Goal: Information Seeking & Learning: Learn about a topic

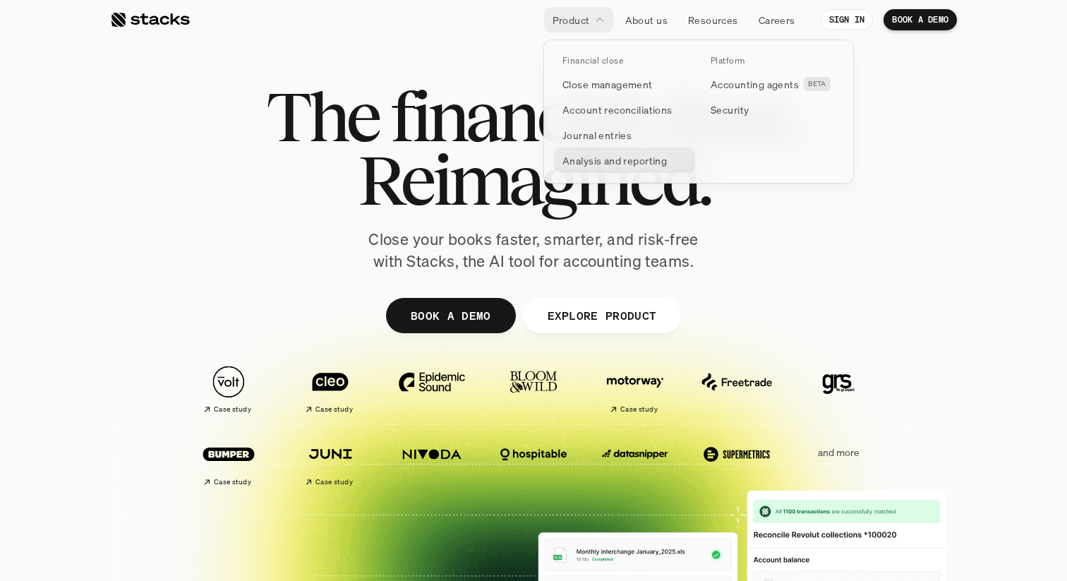
click at [592, 161] on p "Analysis and reporting" at bounding box center [615, 160] width 104 height 15
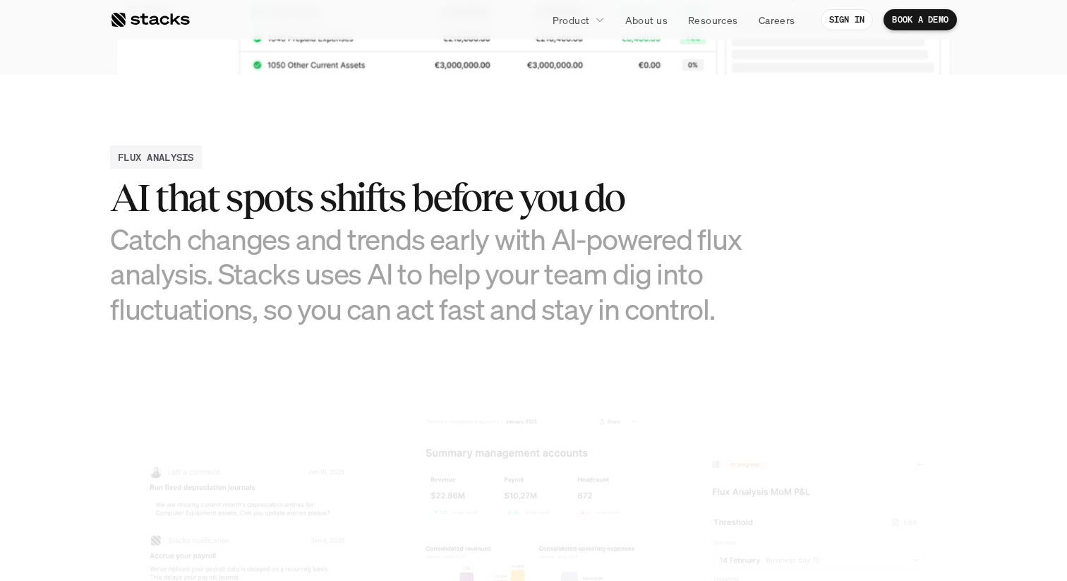
scroll to position [742, 0]
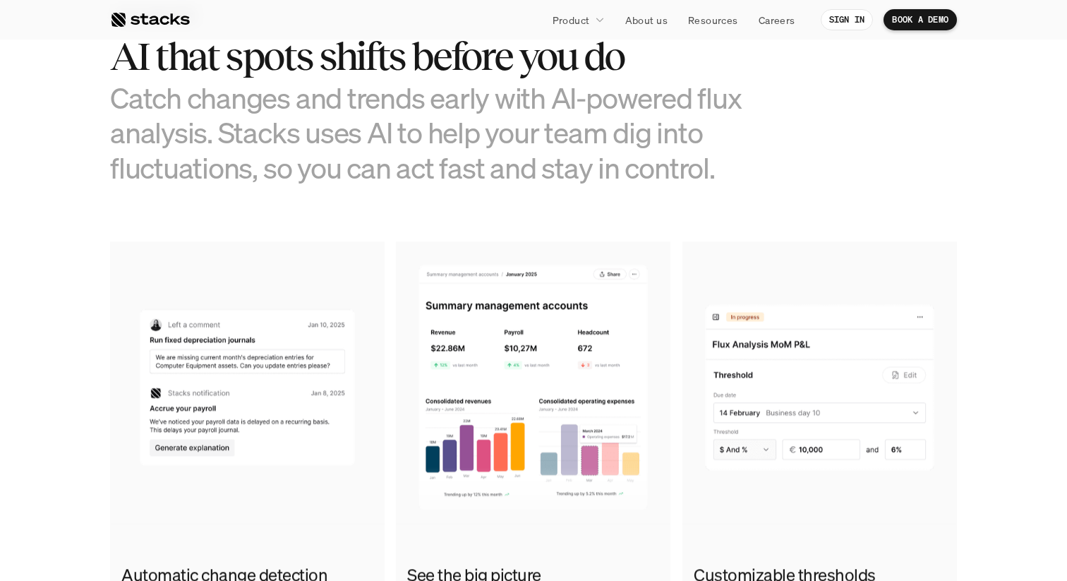
click at [266, 141] on h3 "Catch changes and trends early with AI-powered flux analysis. Stacks uses AI to…" at bounding box center [427, 132] width 635 height 104
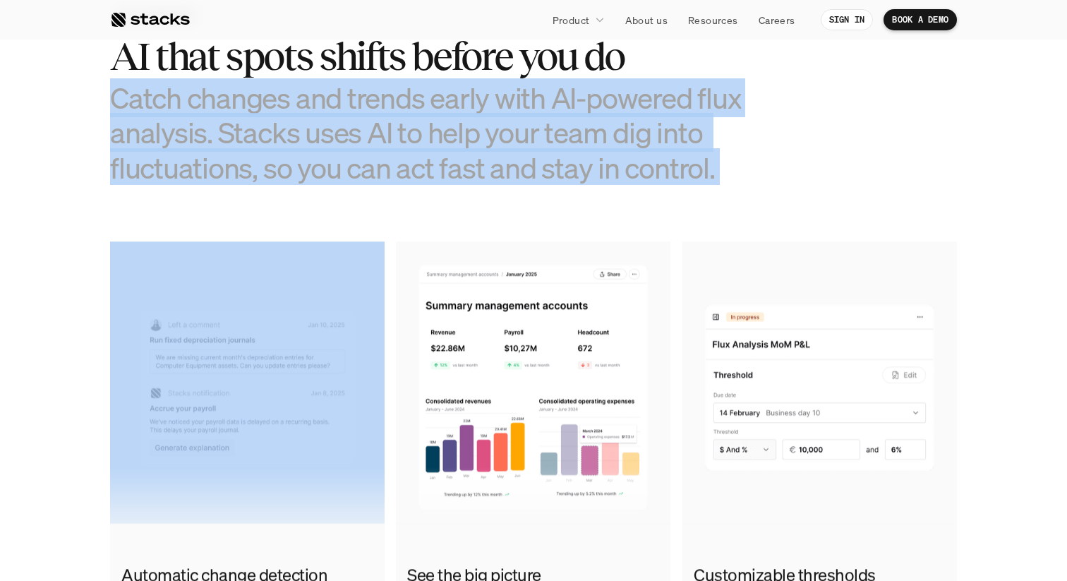
click at [266, 141] on h3 "Catch changes and trends early with AI-powered flux analysis. Stacks uses AI to…" at bounding box center [427, 132] width 635 height 104
click at [347, 166] on h3 "Catch changes and trends early with AI-powered flux analysis. Stacks uses AI to…" at bounding box center [427, 132] width 635 height 104
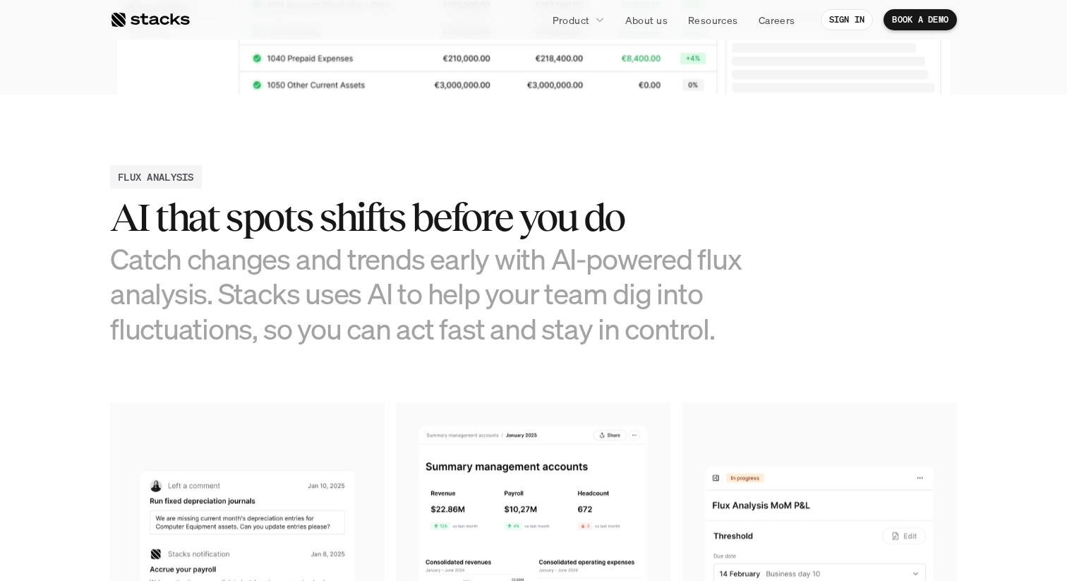
scroll to position [599, 0]
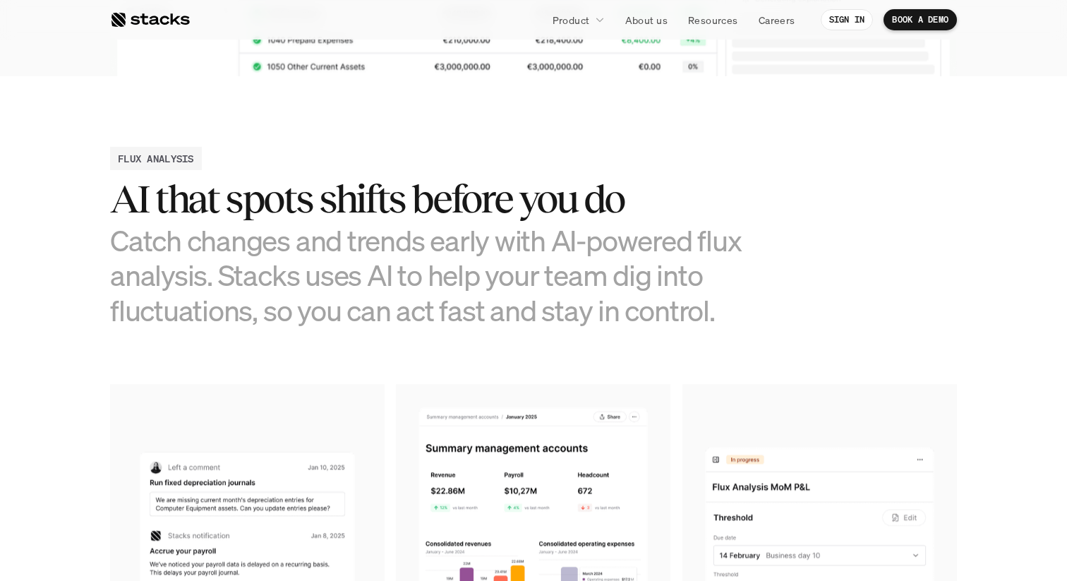
click at [380, 261] on h3 "Catch changes and trends early with AI-powered flux analysis. Stacks uses AI to…" at bounding box center [427, 275] width 635 height 104
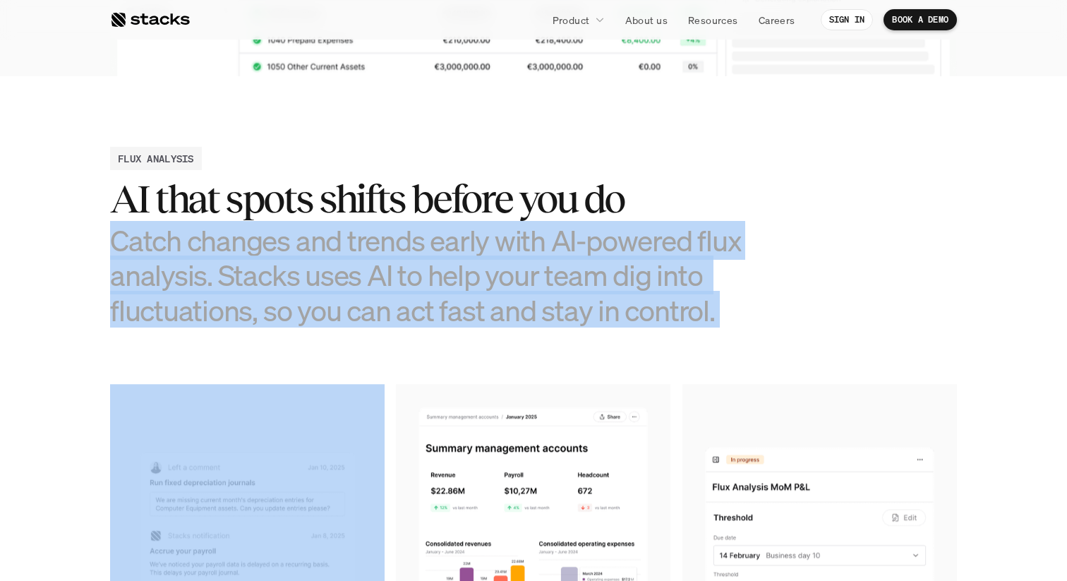
click at [391, 262] on h3 "Catch changes and trends early with AI-powered flux analysis. Stacks uses AI to…" at bounding box center [427, 275] width 635 height 104
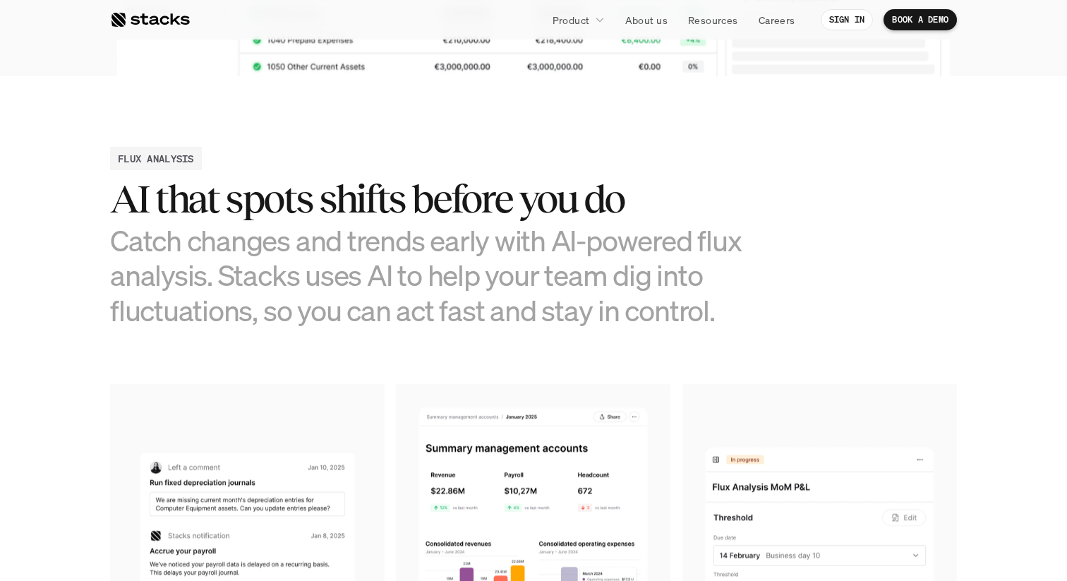
click at [391, 262] on h3 "Catch changes and trends early with AI-powered flux analysis. Stacks uses AI to…" at bounding box center [427, 275] width 635 height 104
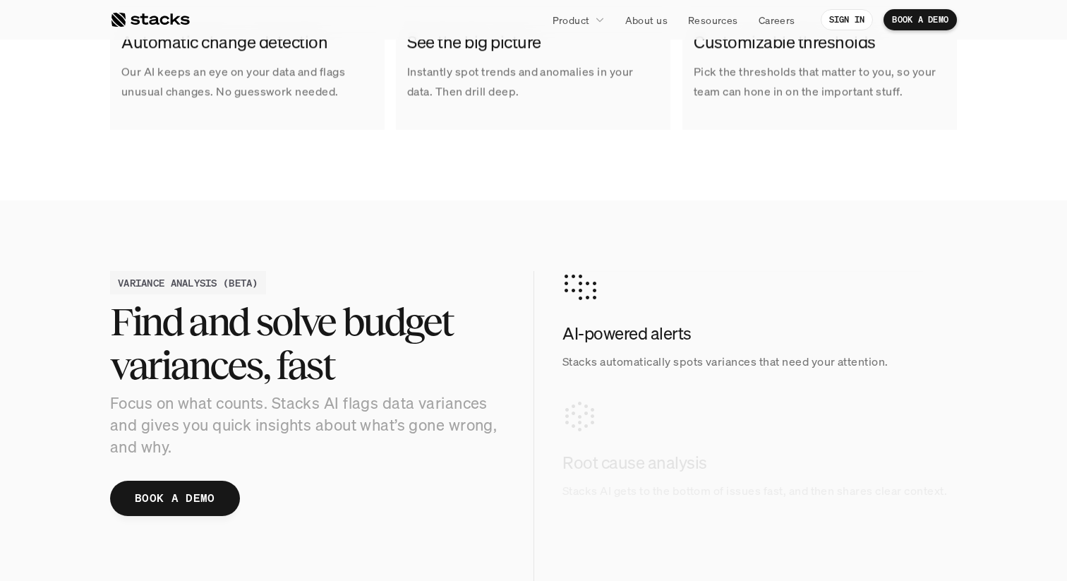
scroll to position [1276, 0]
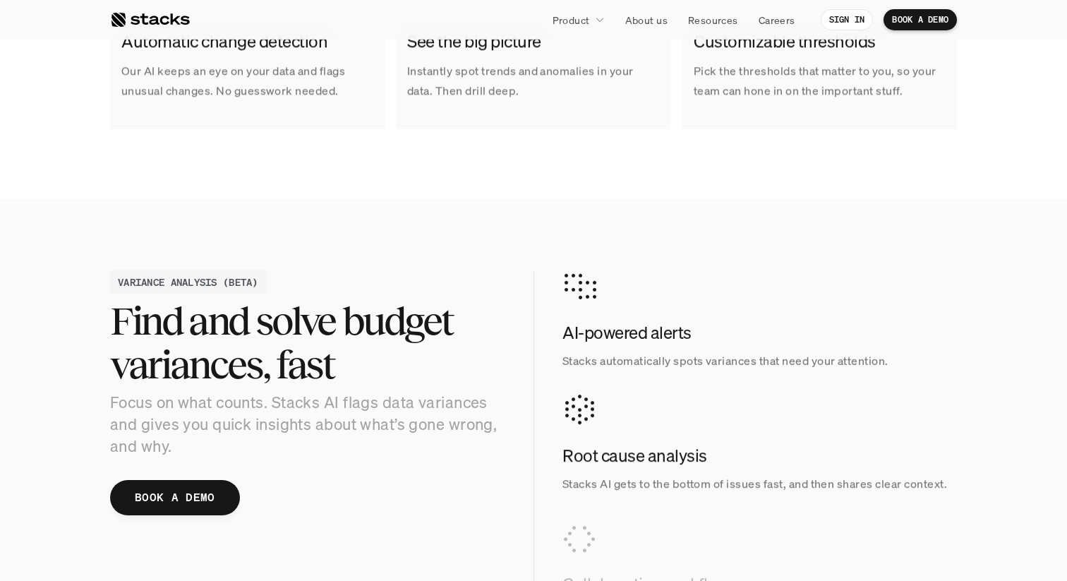
click at [682, 355] on p "Stacks automatically spots variances that need your attention." at bounding box center [760, 361] width 395 height 20
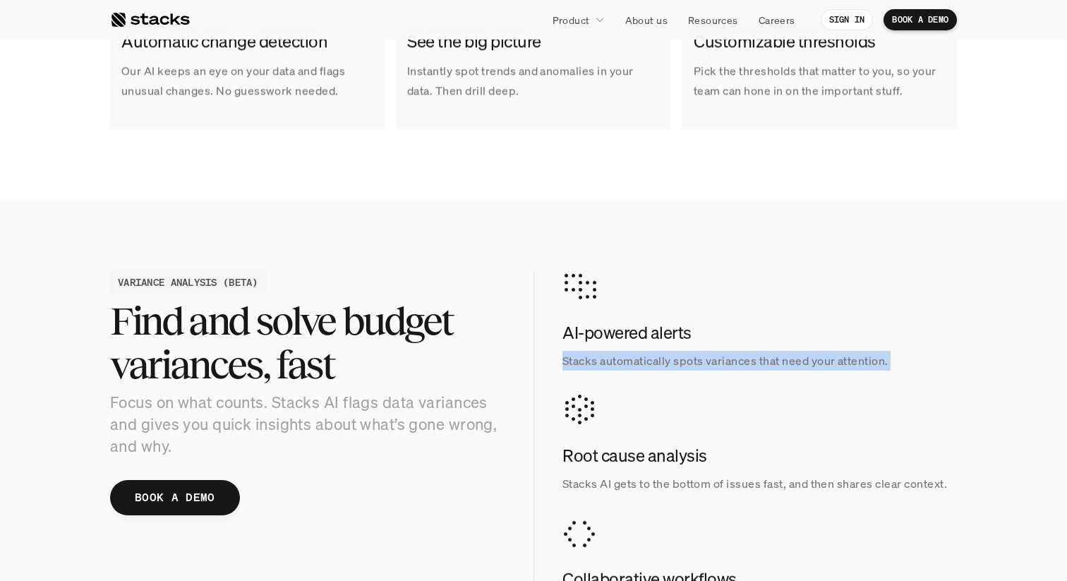
click at [661, 479] on p "Stacks AI gets to the bottom of issues fast, and then shares clear context." at bounding box center [760, 484] width 395 height 20
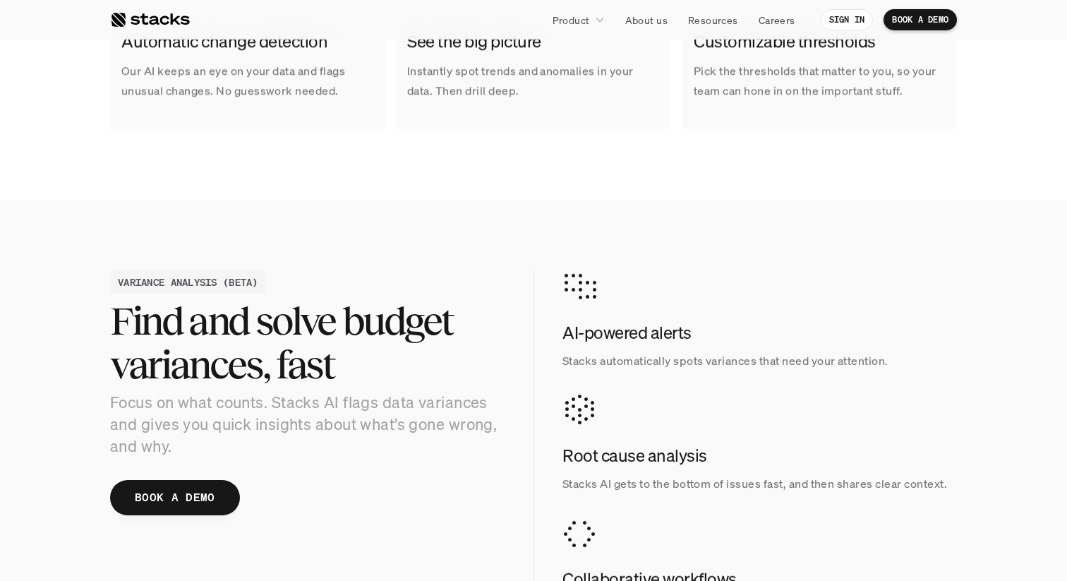
click at [661, 479] on p "Stacks AI gets to the bottom of issues fast, and then shares clear context." at bounding box center [760, 484] width 395 height 20
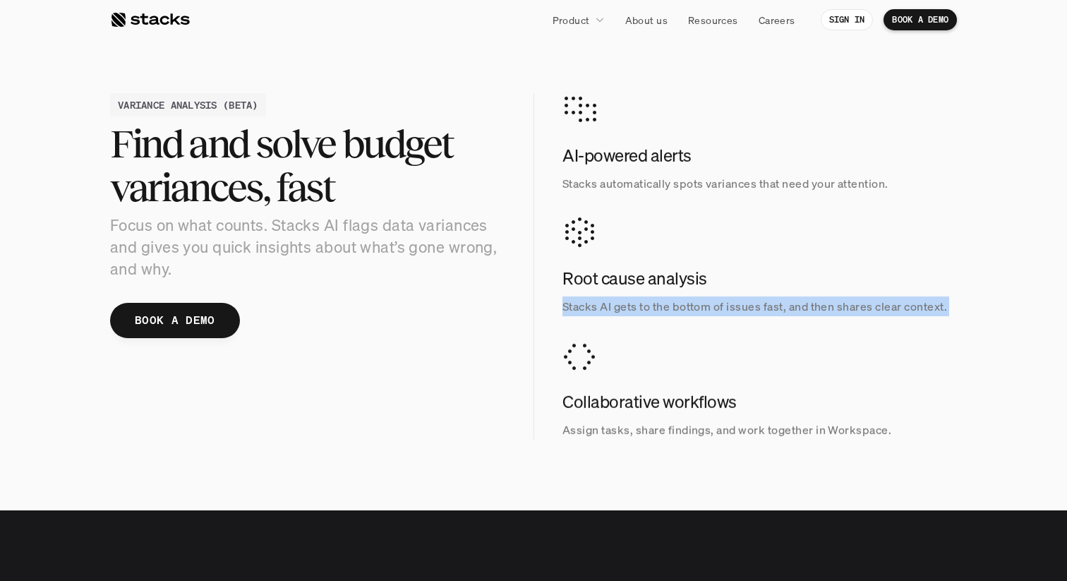
scroll to position [1468, 0]
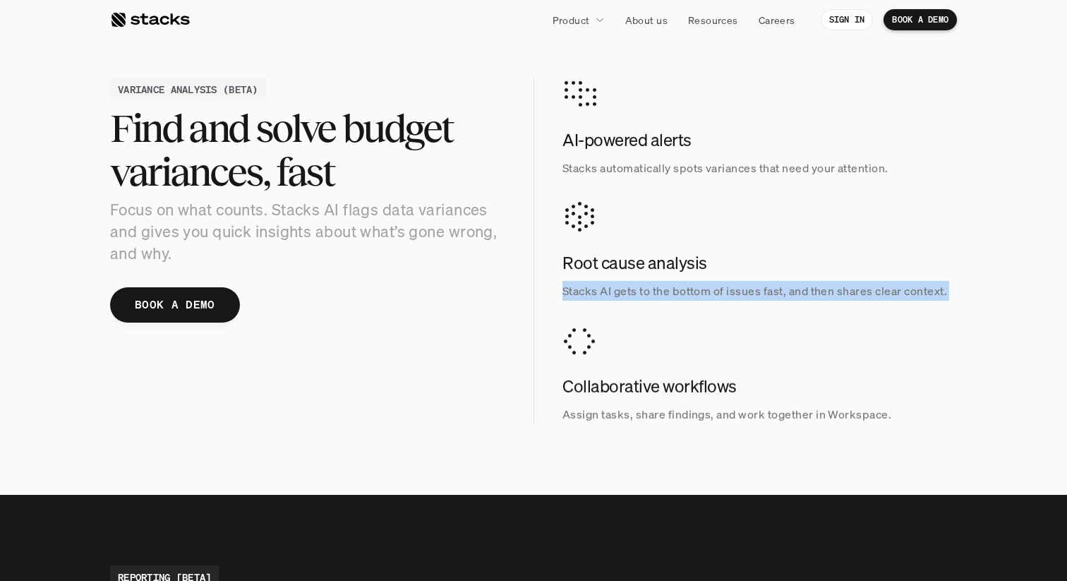
click at [659, 410] on p "Assign tasks, share findings, and work together in Workspace." at bounding box center [760, 414] width 395 height 20
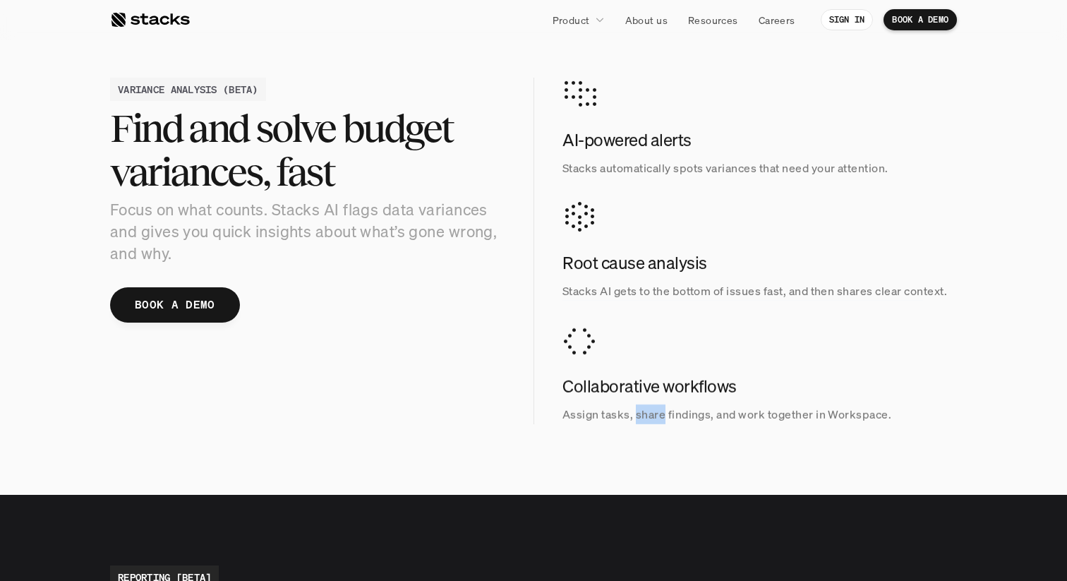
click at [659, 410] on p "Assign tasks, share findings, and work together in Workspace." at bounding box center [760, 414] width 395 height 20
click at [670, 412] on p "Assign tasks, share findings, and work together in Workspace." at bounding box center [760, 414] width 395 height 20
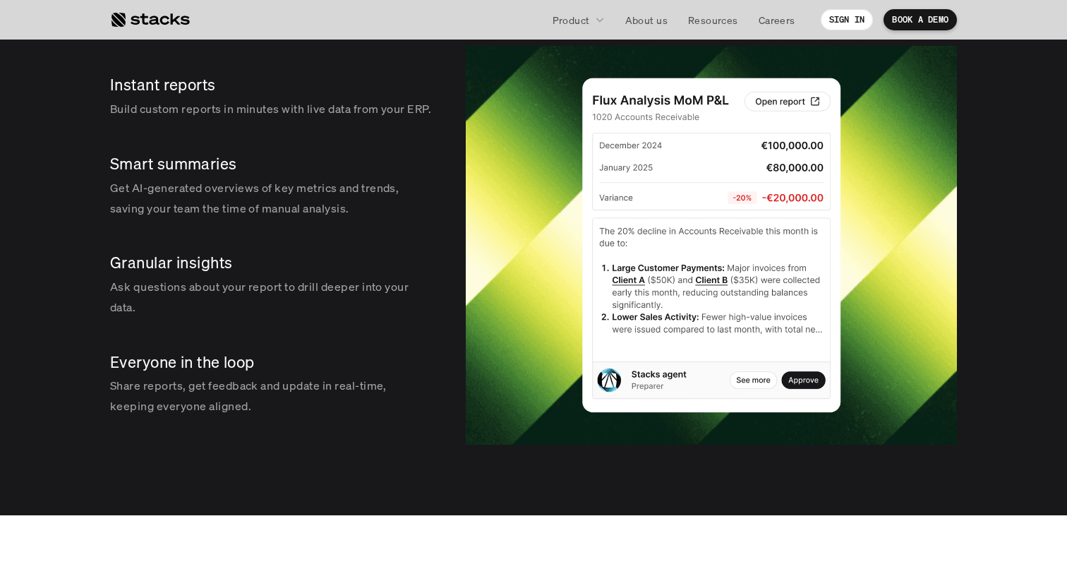
scroll to position [2235, 0]
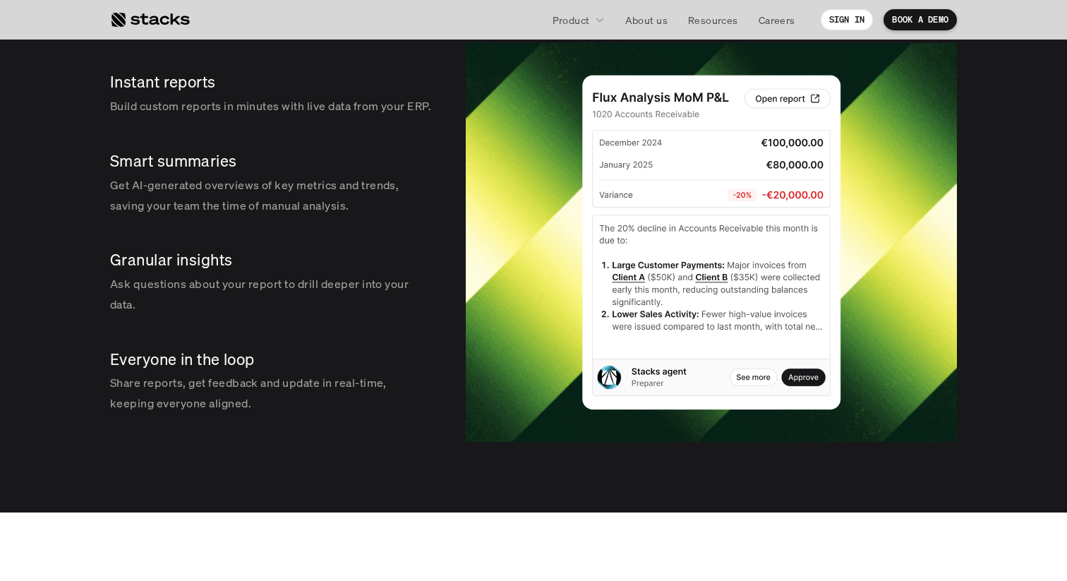
click at [224, 110] on p "Build custom reports in minutes with live data from your ERP." at bounding box center [271, 106] width 322 height 20
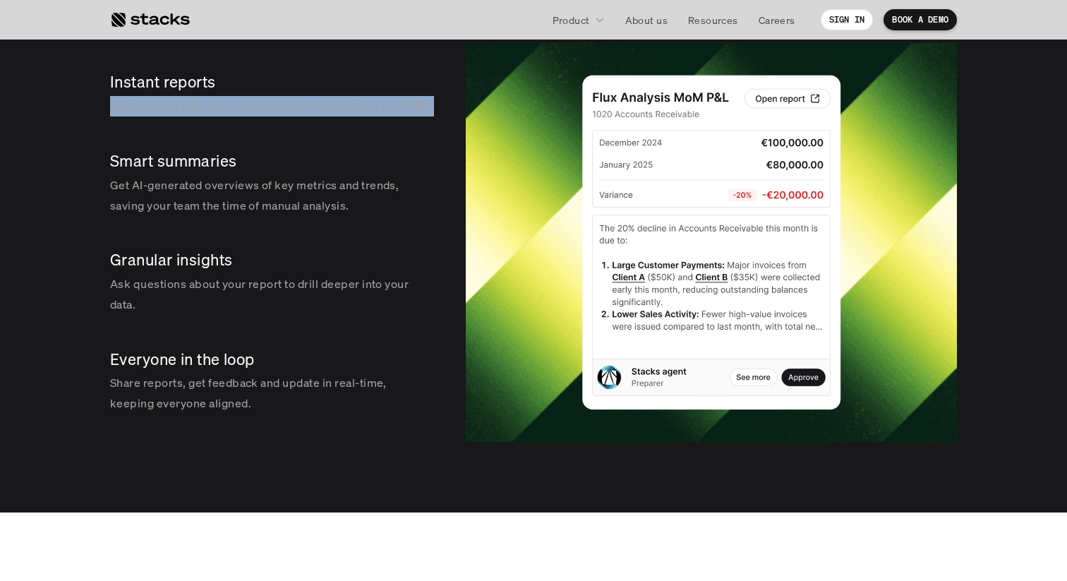
click at [273, 113] on p "Build custom reports in minutes with live data from your ERP." at bounding box center [271, 106] width 322 height 20
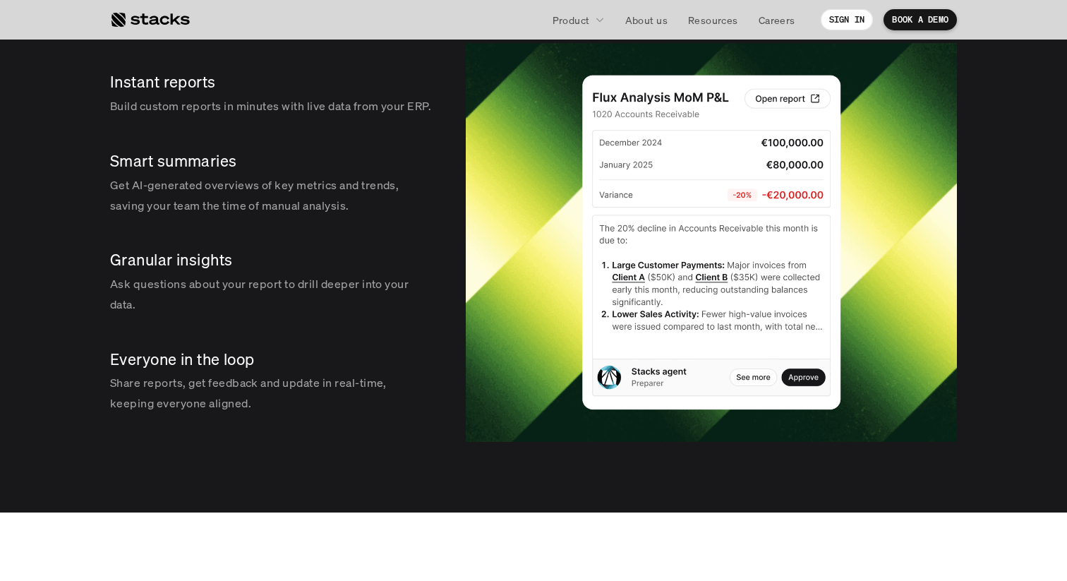
click at [273, 113] on p "Build custom reports in minutes with live data from your ERP." at bounding box center [271, 106] width 322 height 20
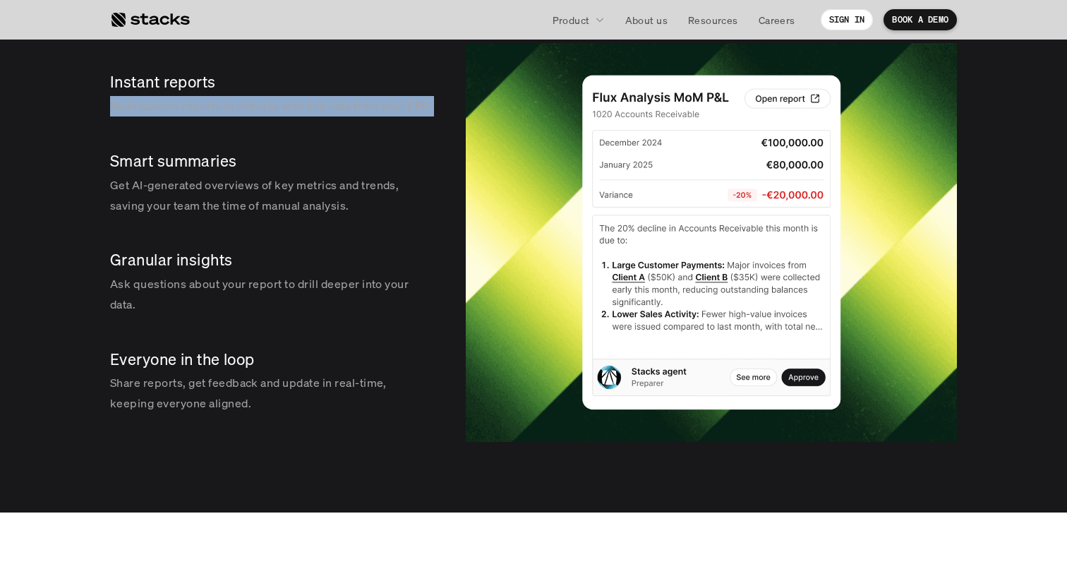
click at [279, 216] on p "Get AI-generated overviews of key metrics and trends, saving your team the time…" at bounding box center [271, 195] width 322 height 41
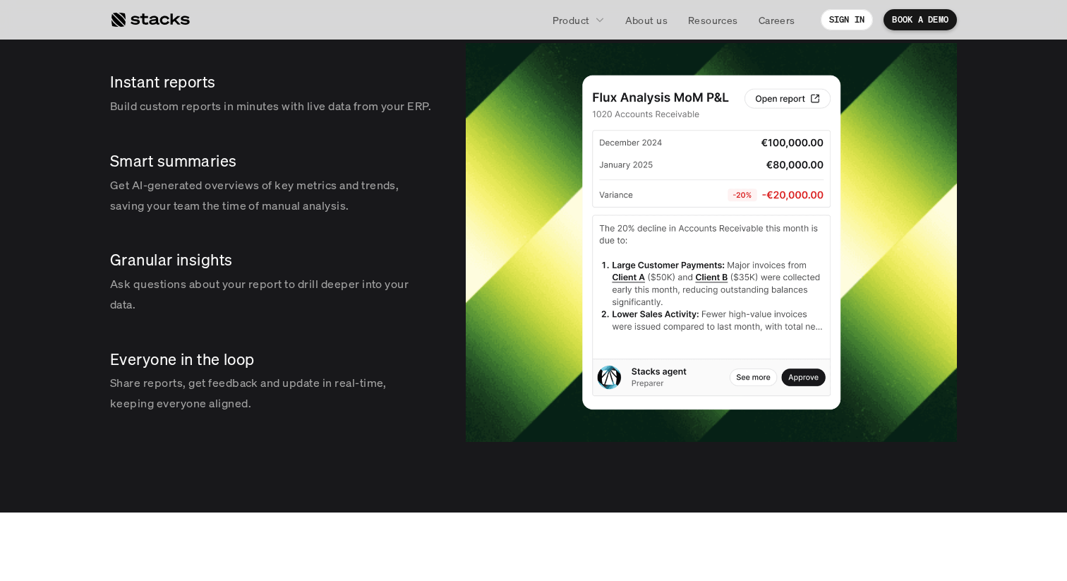
click at [279, 216] on p "Get AI-generated overviews of key metrics and trends, saving your team the time…" at bounding box center [271, 195] width 322 height 41
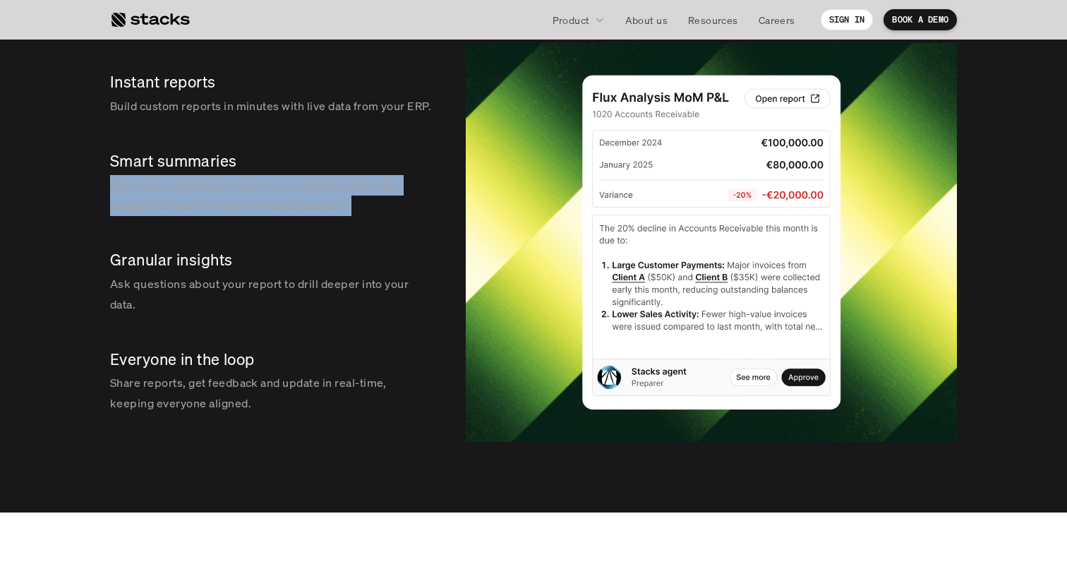
click at [279, 212] on p "Get AI-generated overviews of key metrics and trends, saving your team the time…" at bounding box center [271, 195] width 322 height 41
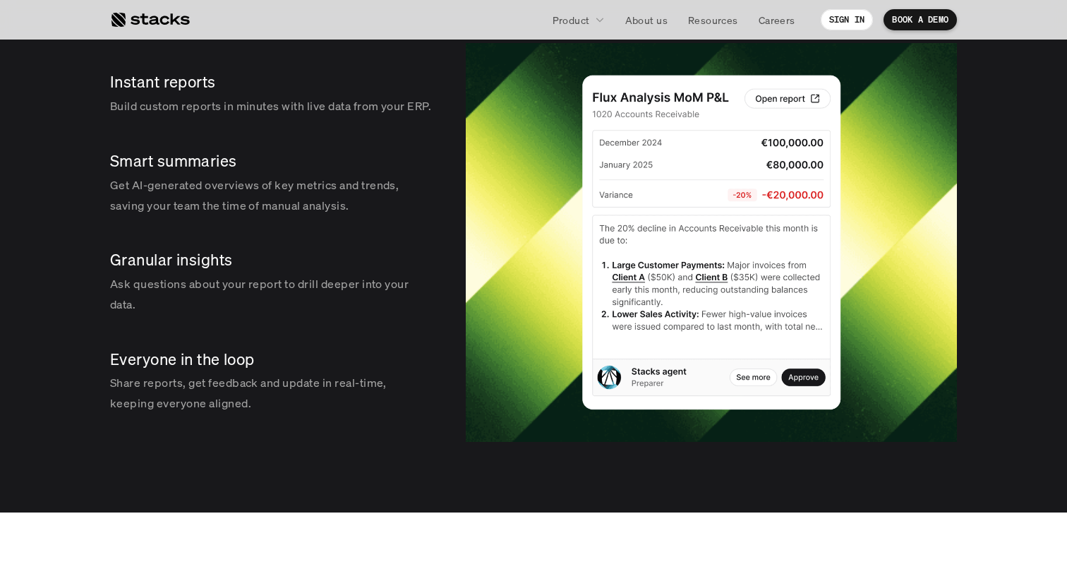
click at [279, 212] on p "Get AI-generated overviews of key metrics and trends, saving your team the time…" at bounding box center [271, 195] width 322 height 41
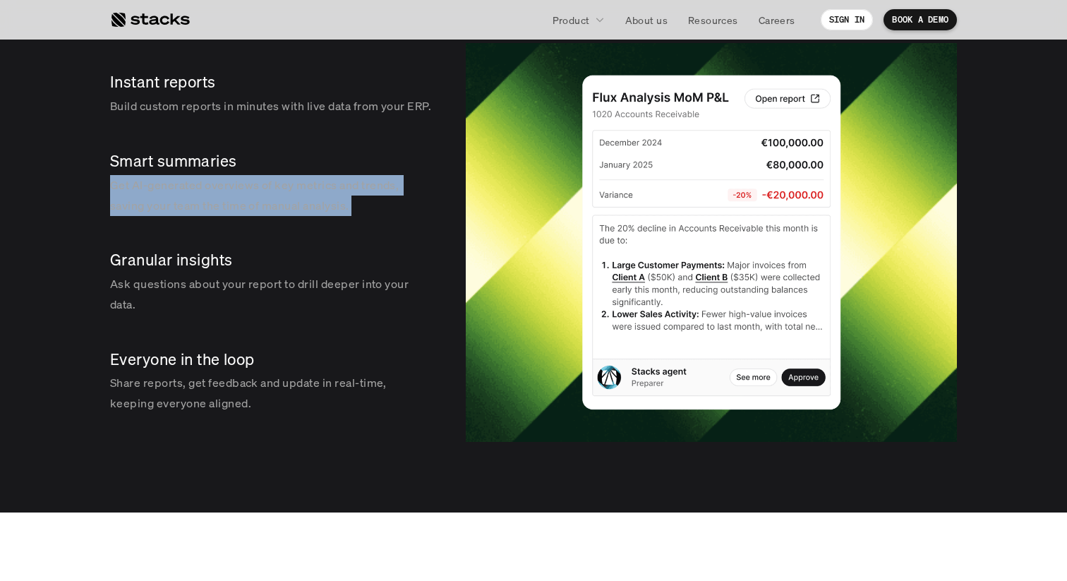
click at [282, 315] on p "Ask questions about your report to drill deeper into your data." at bounding box center [271, 294] width 322 height 41
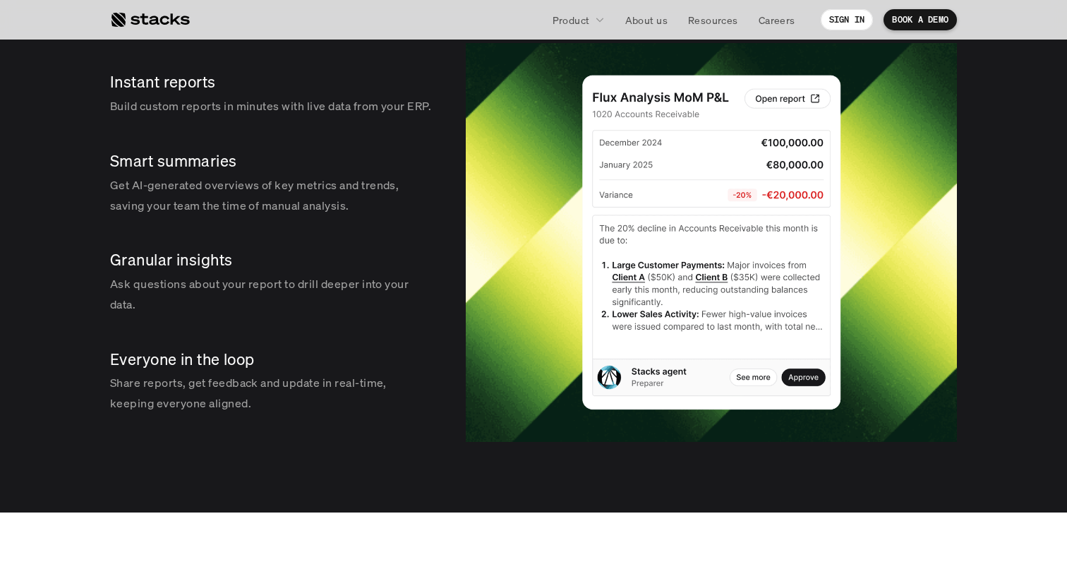
click at [282, 315] on p "Ask questions about your report to drill deeper into your data." at bounding box center [271, 294] width 322 height 41
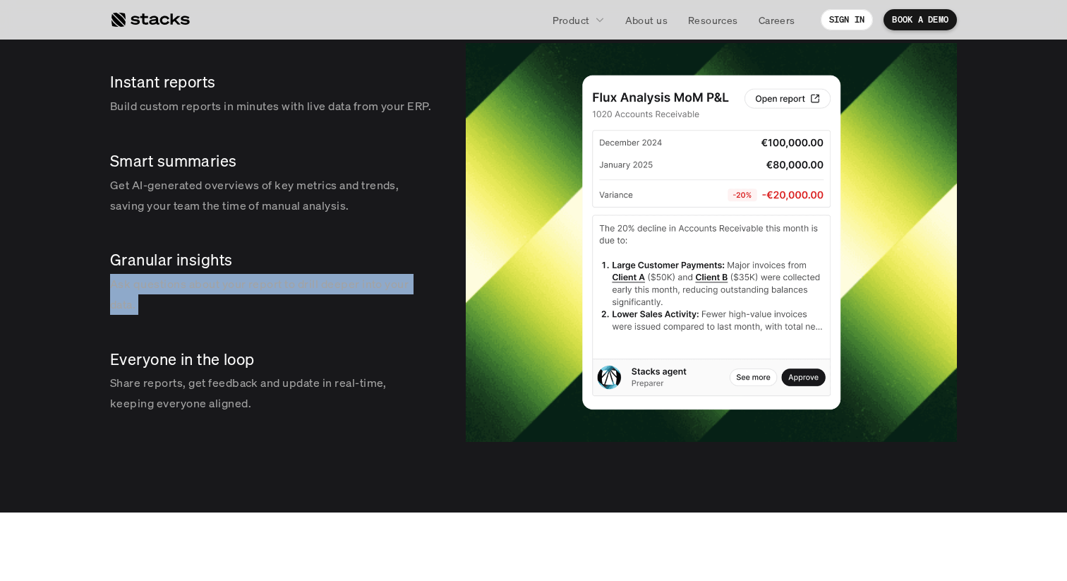
click at [289, 300] on p "Ask questions about your report to drill deeper into your data." at bounding box center [271, 294] width 322 height 41
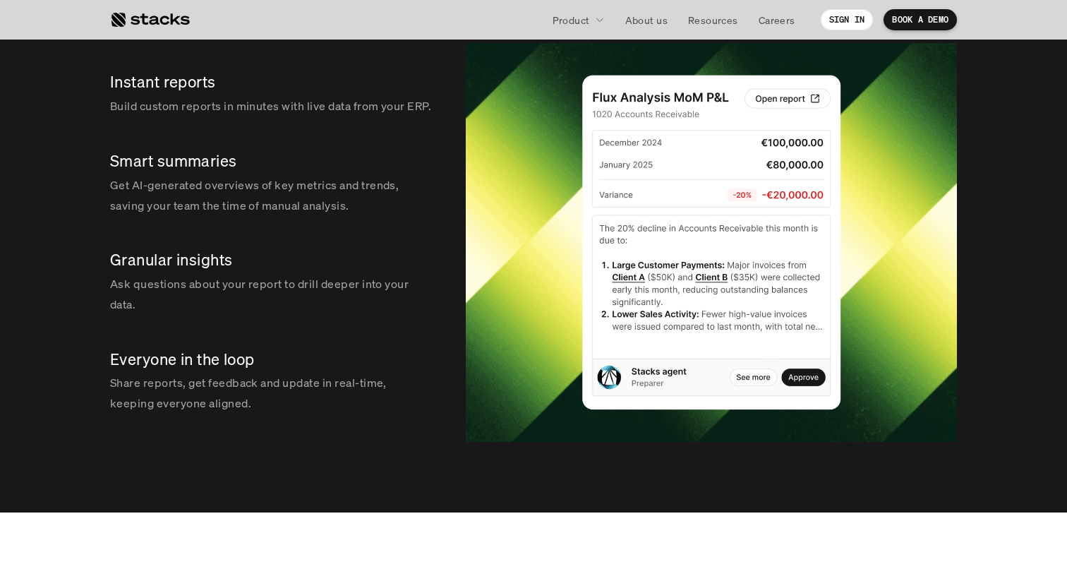
click at [289, 300] on p "Ask questions about your report to drill deeper into your data." at bounding box center [271, 294] width 322 height 41
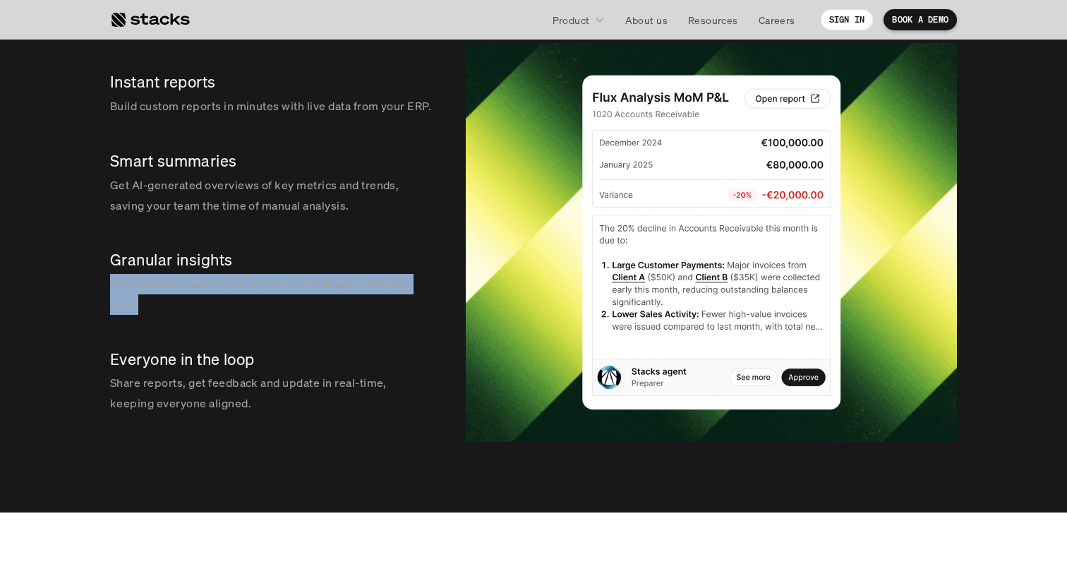
click at [282, 404] on p "Share reports, get feedback and update in real-time, keeping everyone aligned." at bounding box center [271, 393] width 322 height 41
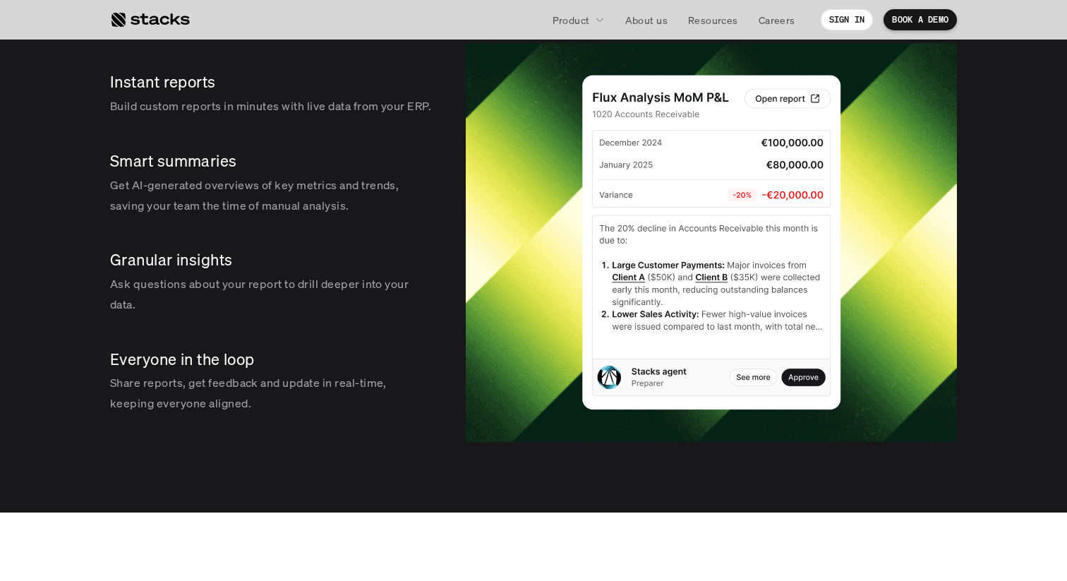
click at [282, 404] on p "Share reports, get feedback and update in real-time, keeping everyone aligned." at bounding box center [271, 393] width 322 height 41
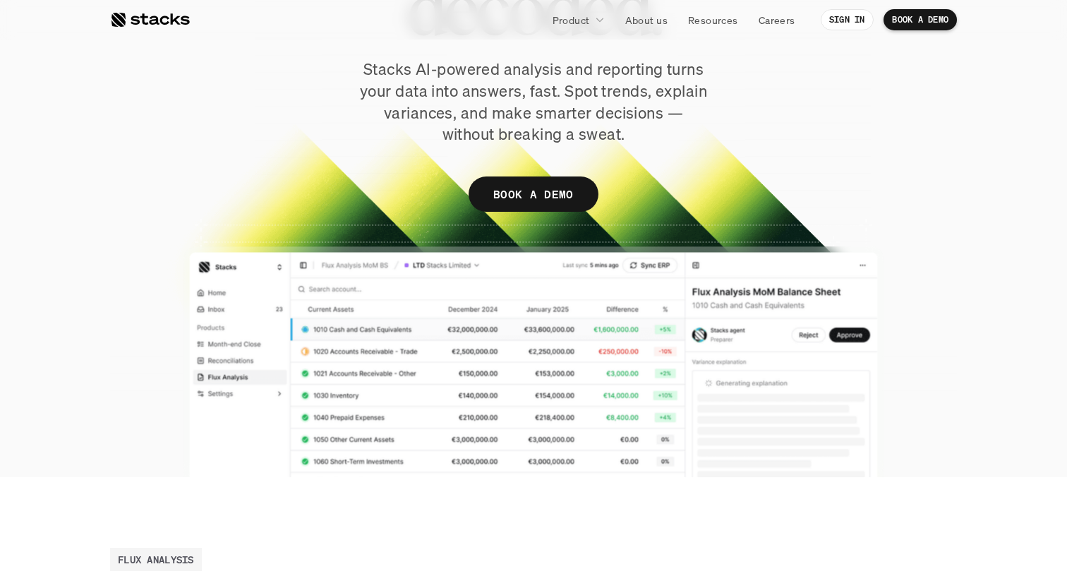
scroll to position [262, 0]
